Goal: Entertainment & Leisure: Consume media (video, audio)

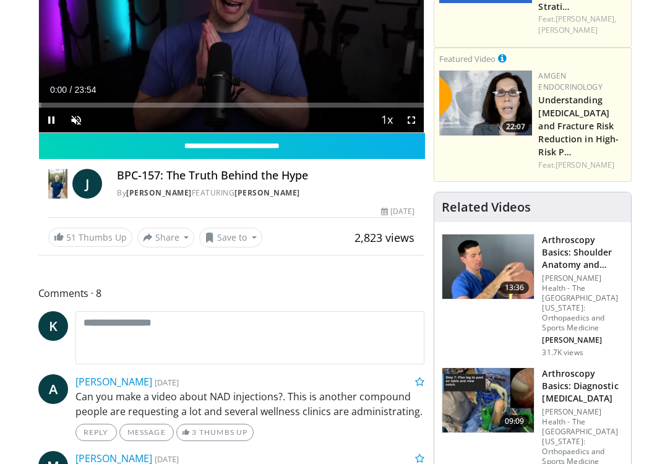
scroll to position [205, 0]
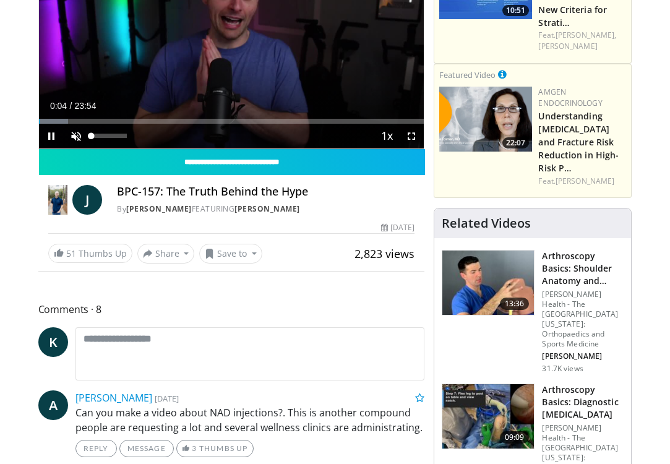
click at [76, 139] on span "Video Player" at bounding box center [76, 136] width 25 height 25
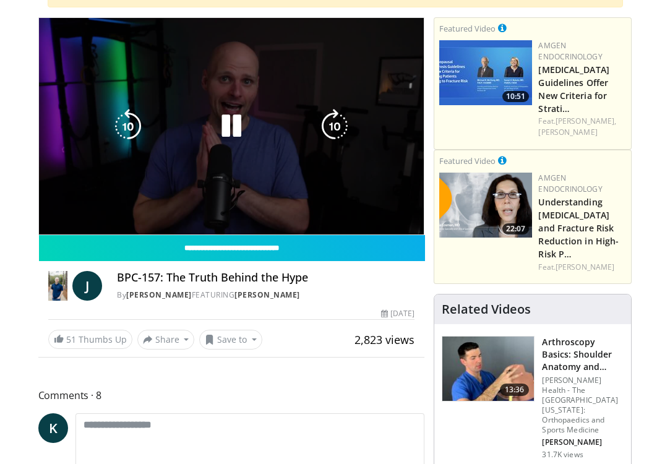
scroll to position [117, 0]
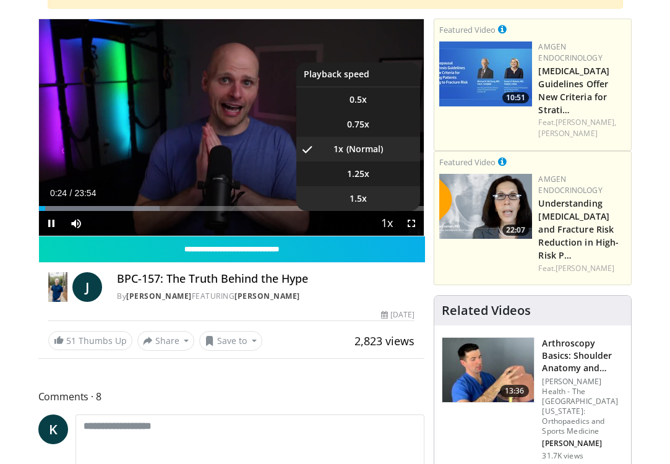
click at [354, 196] on span "1.5x" at bounding box center [357, 198] width 17 height 12
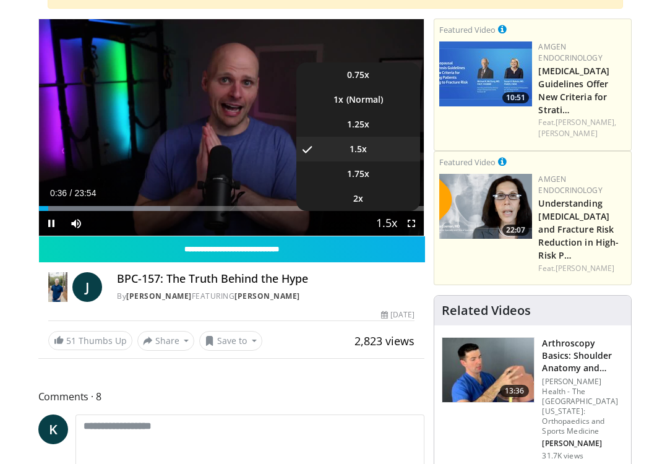
scroll to position [49, 0]
click at [367, 177] on li "1.75x" at bounding box center [358, 173] width 124 height 25
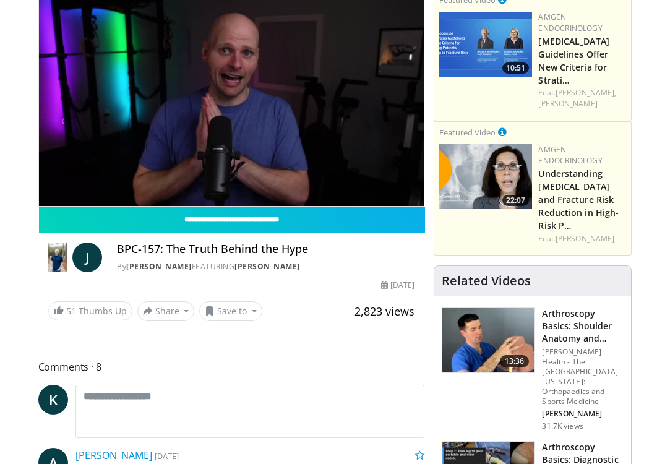
scroll to position [151, 0]
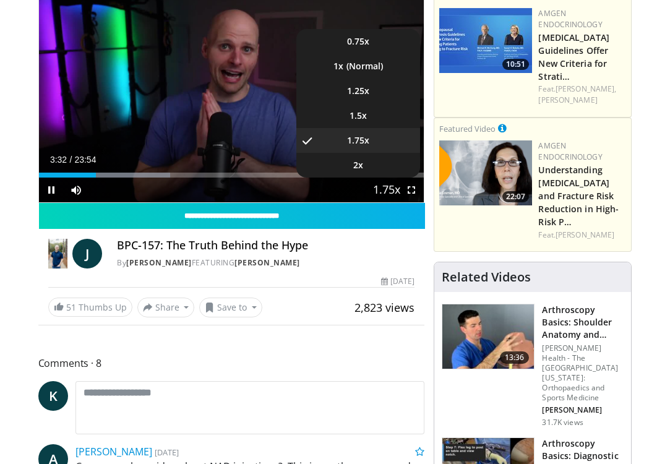
click at [390, 187] on span "Video Player" at bounding box center [386, 190] width 17 height 25
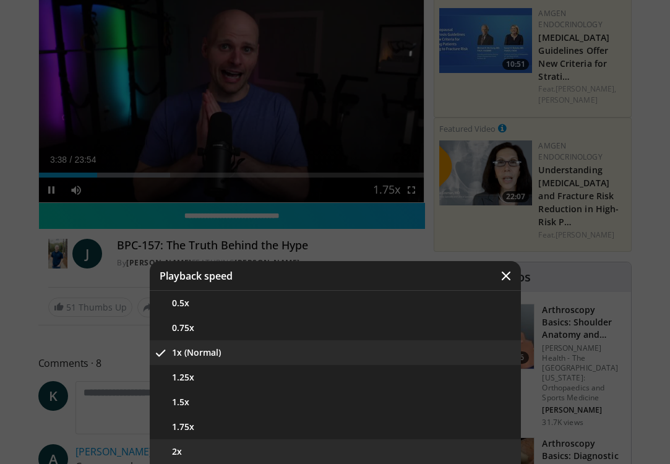
click at [202, 448] on button "2x" at bounding box center [335, 451] width 371 height 25
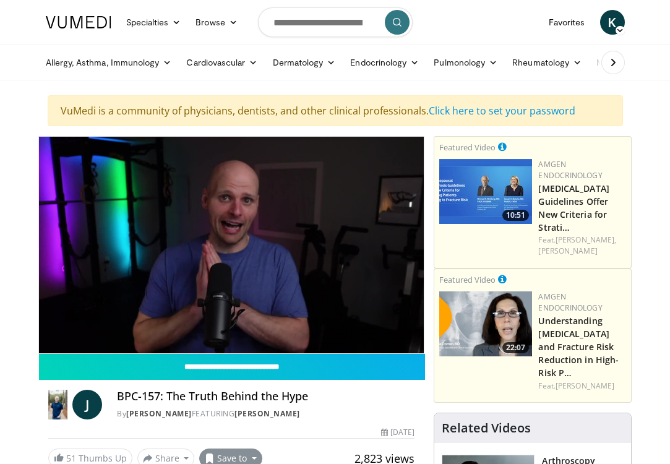
scroll to position [0, 0]
